Goal: Task Accomplishment & Management: Complete application form

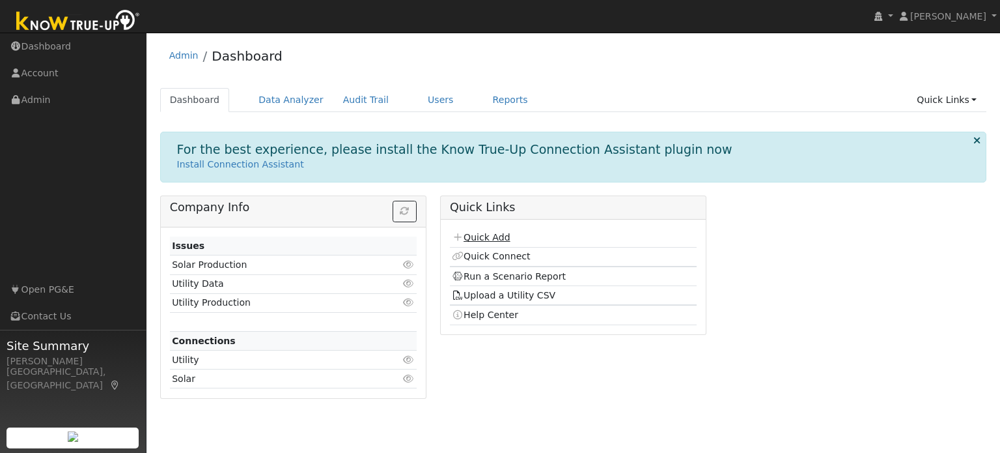
click at [492, 236] on link "Quick Add" at bounding box center [481, 237] width 58 height 10
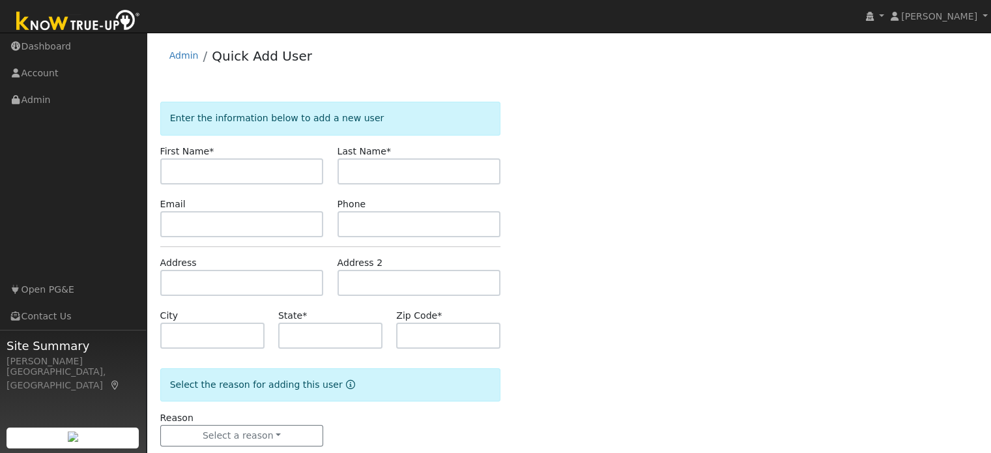
click at [221, 169] on input "text" at bounding box center [241, 171] width 163 height 26
type input "brando"
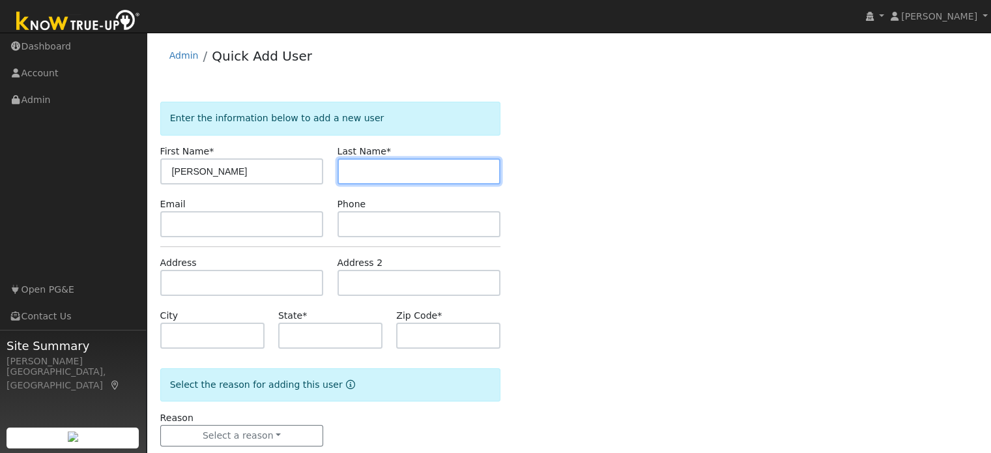
click at [391, 174] on input "text" at bounding box center [418, 171] width 163 height 26
type input "banchio"
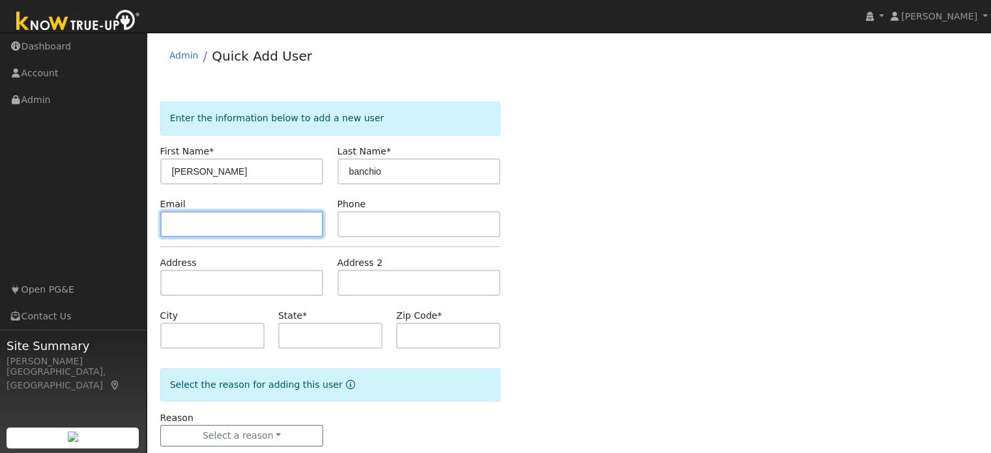
click at [271, 225] on input "text" at bounding box center [241, 224] width 163 height 26
type input "bchanchio@att.net"
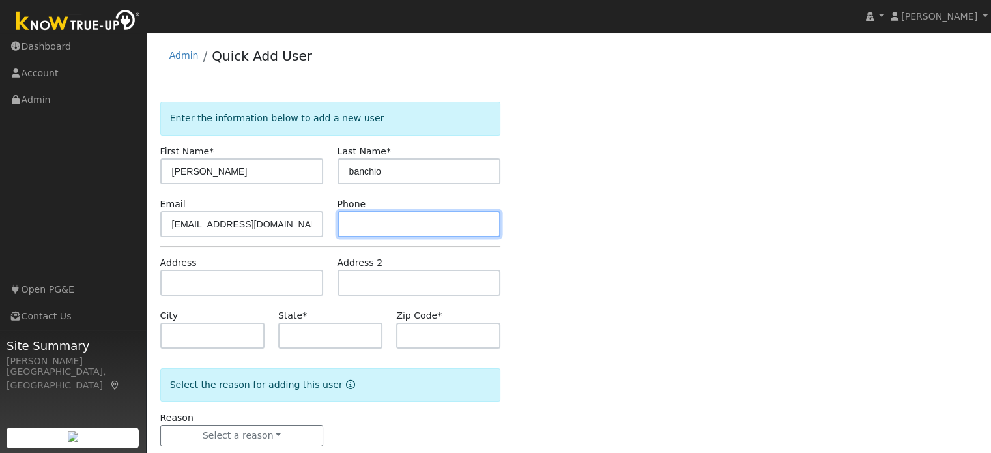
click at [375, 221] on input "text" at bounding box center [418, 224] width 163 height 26
type input "5305218155"
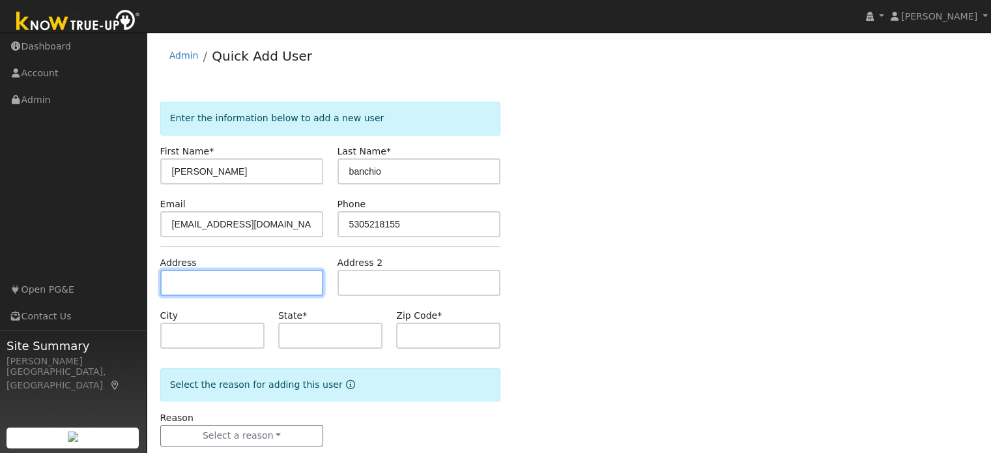
click at [274, 281] on input "text" at bounding box center [241, 283] width 163 height 26
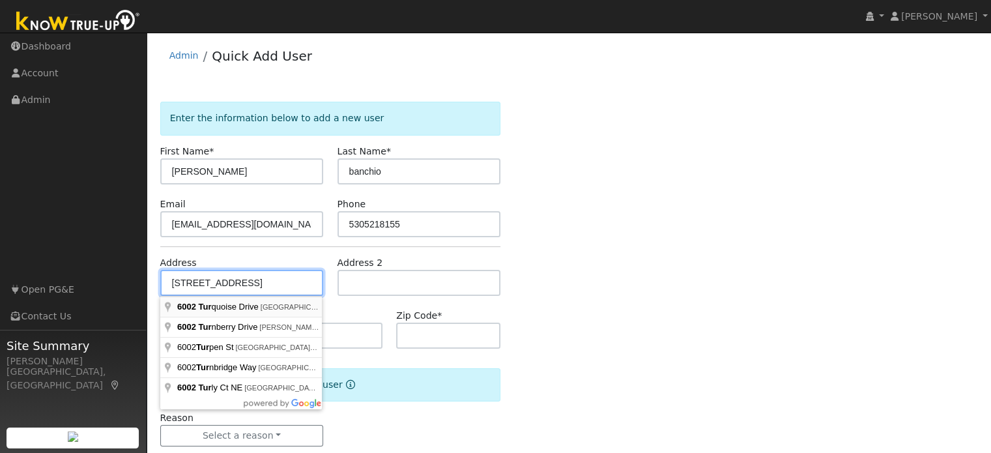
type input "6002 Turquoise Drive"
type input "Rocklin"
type input "CA"
type input "95677"
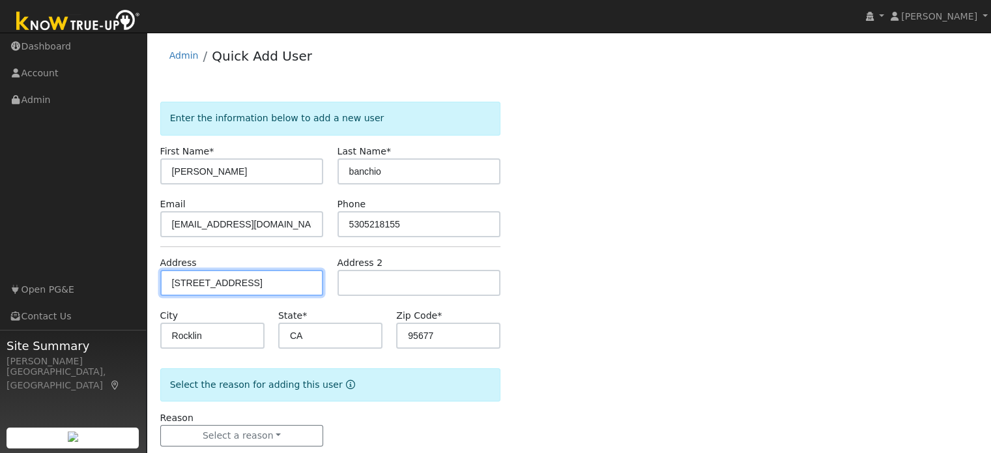
scroll to position [25, 0]
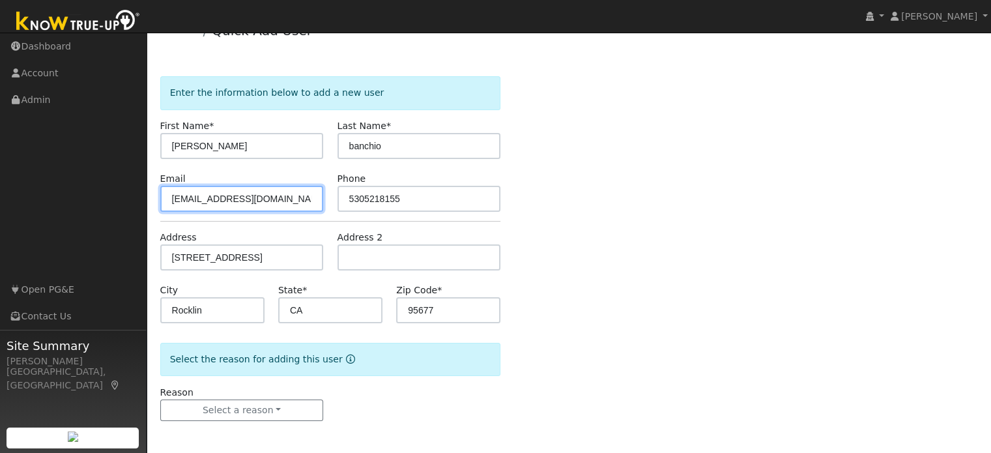
click at [188, 197] on input "bchanchio@att.net" at bounding box center [241, 199] width 163 height 26
type input "bcbanchio@att.net"
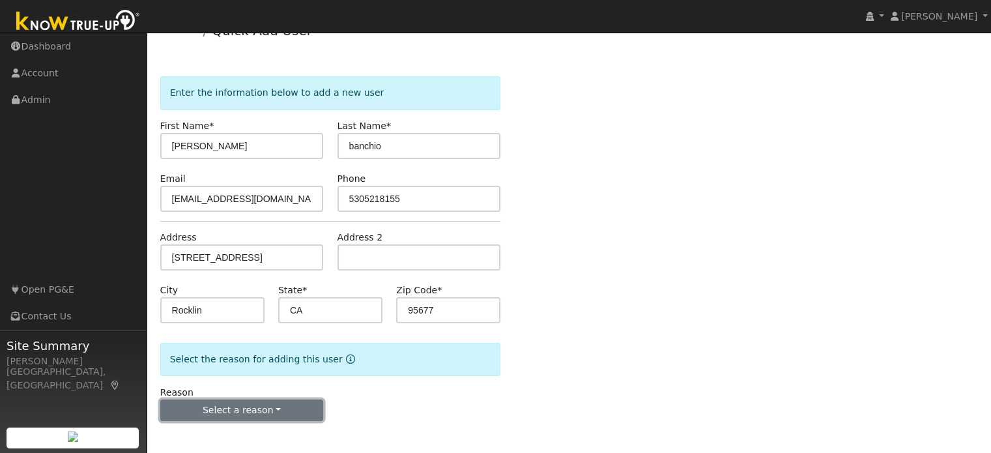
click at [261, 412] on button "Select a reason" at bounding box center [241, 410] width 163 height 22
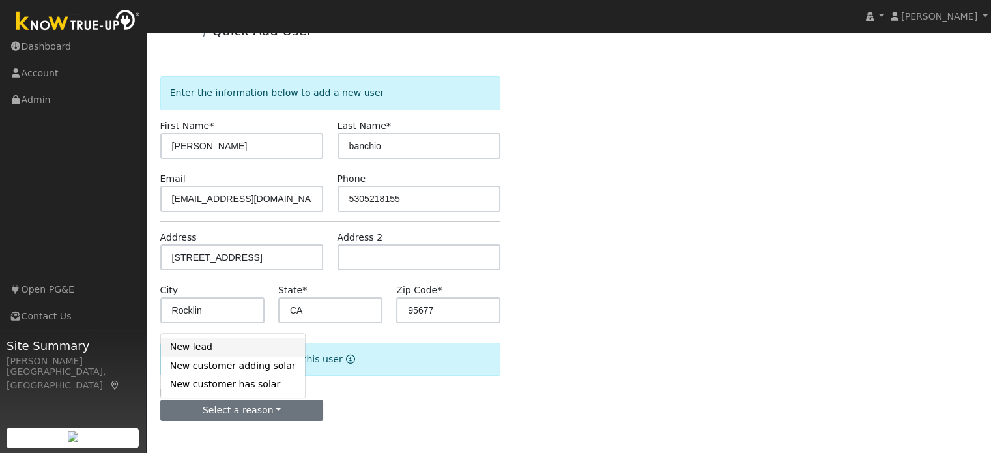
click at [223, 345] on link "New lead" at bounding box center [233, 347] width 144 height 18
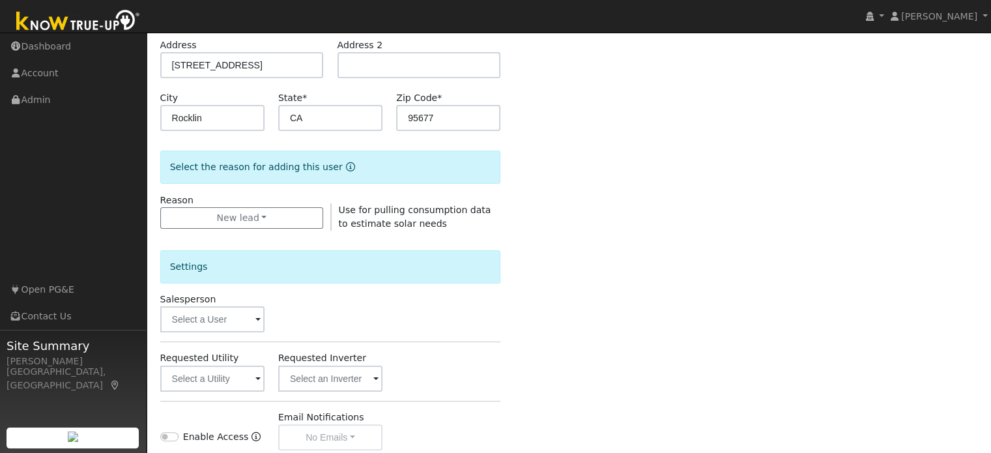
scroll to position [218, 0]
click at [224, 319] on input "text" at bounding box center [212, 318] width 104 height 26
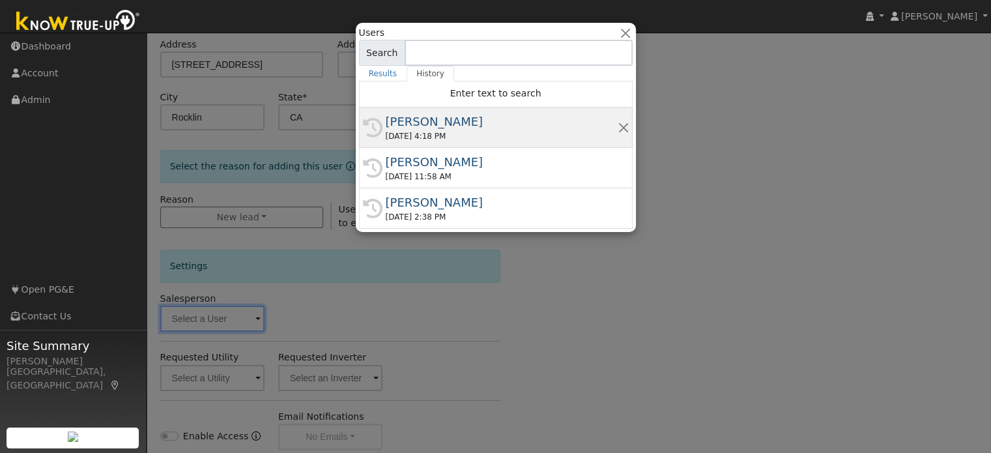
click at [464, 130] on div "08/15/2025 4:18 PM" at bounding box center [502, 136] width 232 height 12
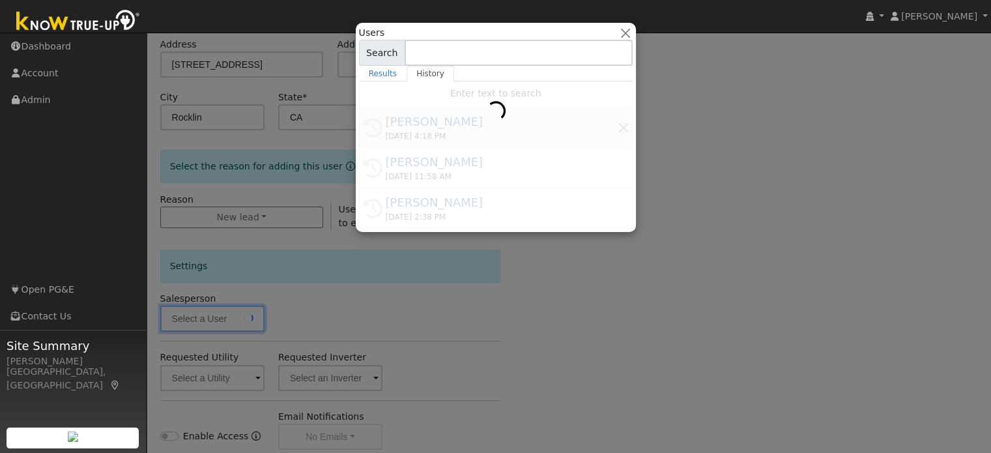
type input "[PERSON_NAME]"
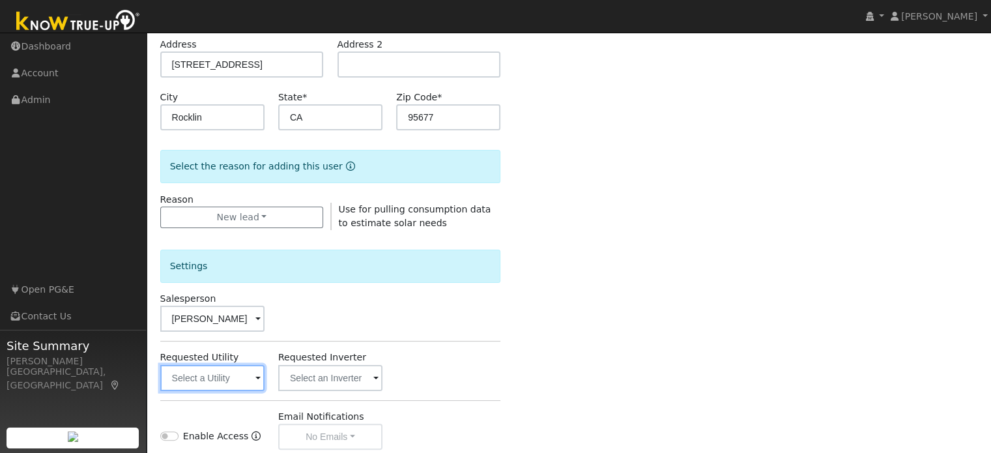
click at [224, 385] on input "text" at bounding box center [212, 378] width 104 height 26
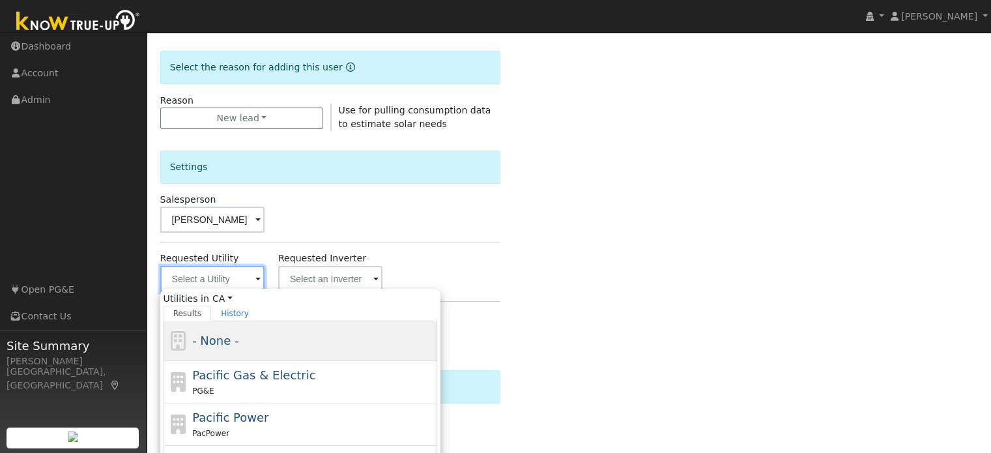
scroll to position [319, 0]
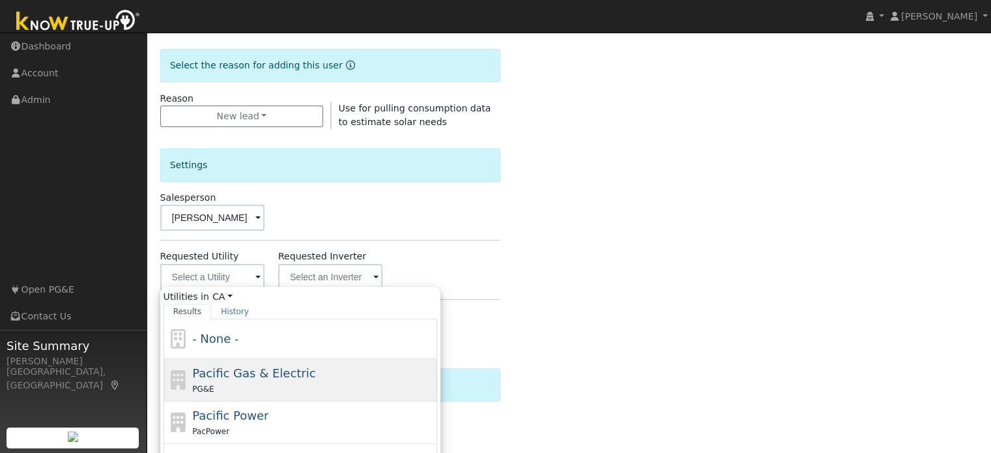
click at [242, 374] on span "Pacific Gas & Electric" at bounding box center [253, 373] width 123 height 14
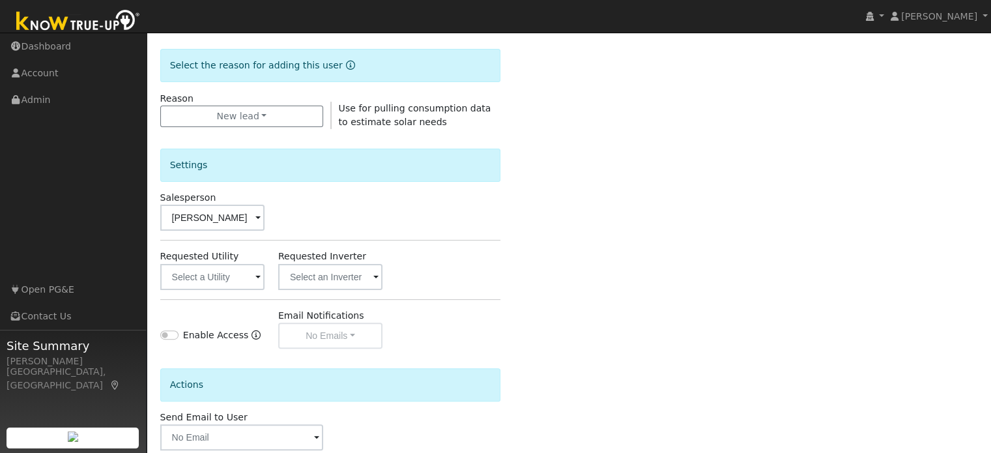
type input "Pacific Gas & Electric"
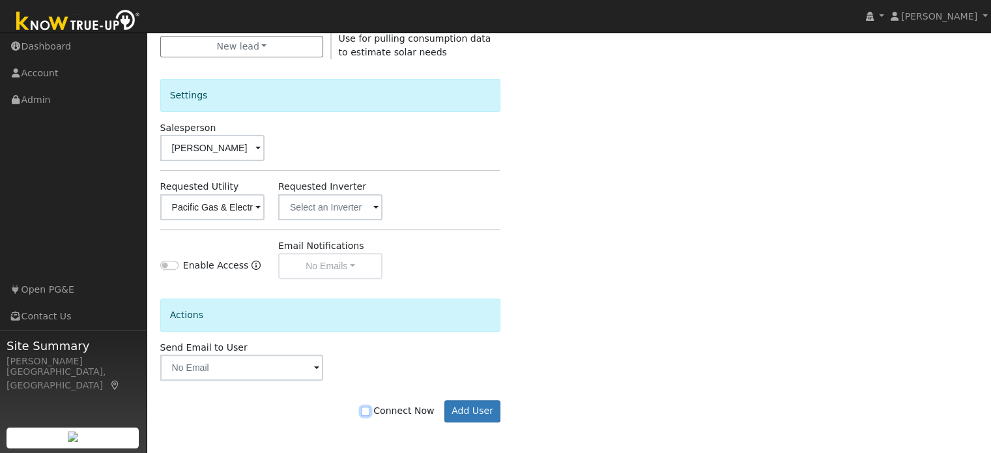
click at [370, 411] on input "Connect Now" at bounding box center [365, 410] width 9 height 9
checkbox input "true"
click at [462, 413] on button "Add User" at bounding box center [472, 411] width 57 height 22
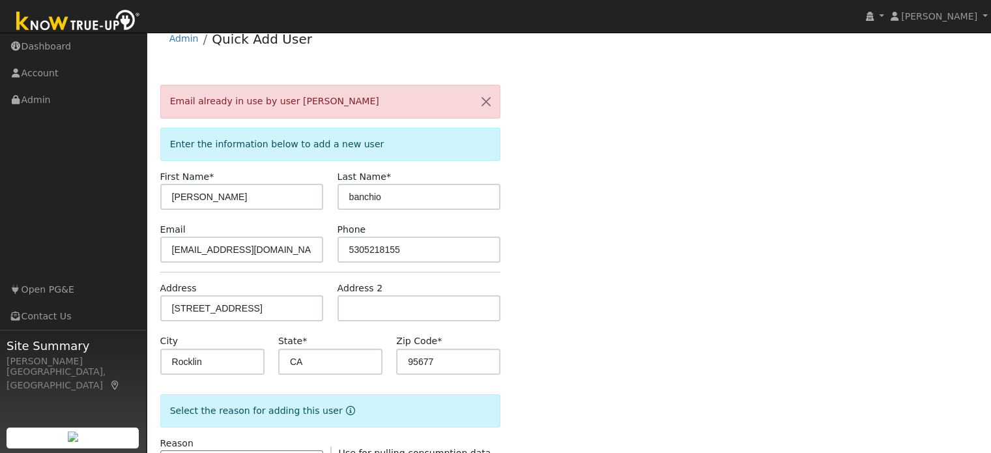
scroll to position [0, 0]
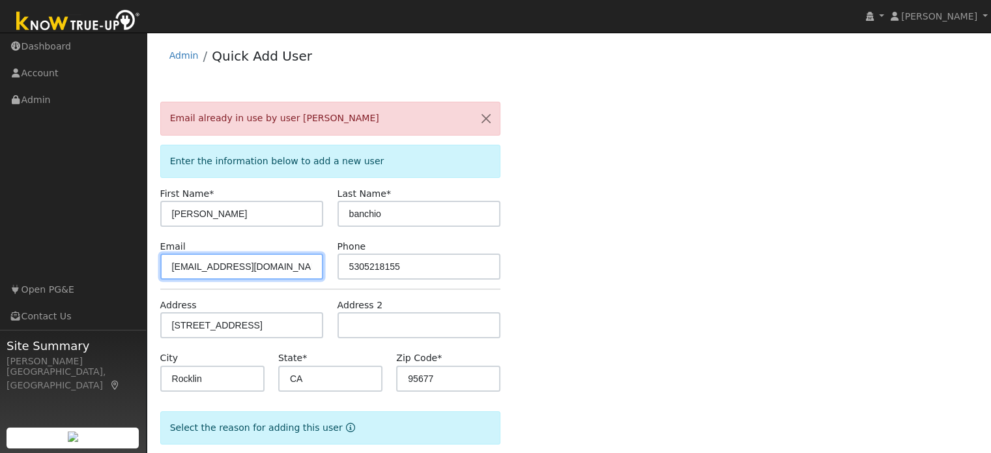
drag, startPoint x: 262, startPoint y: 268, endPoint x: 147, endPoint y: 268, distance: 115.3
click at [147, 268] on div "User Profile First name Last name Email Email Notifications No Emails No Emails…" at bounding box center [569, 459] width 844 height 853
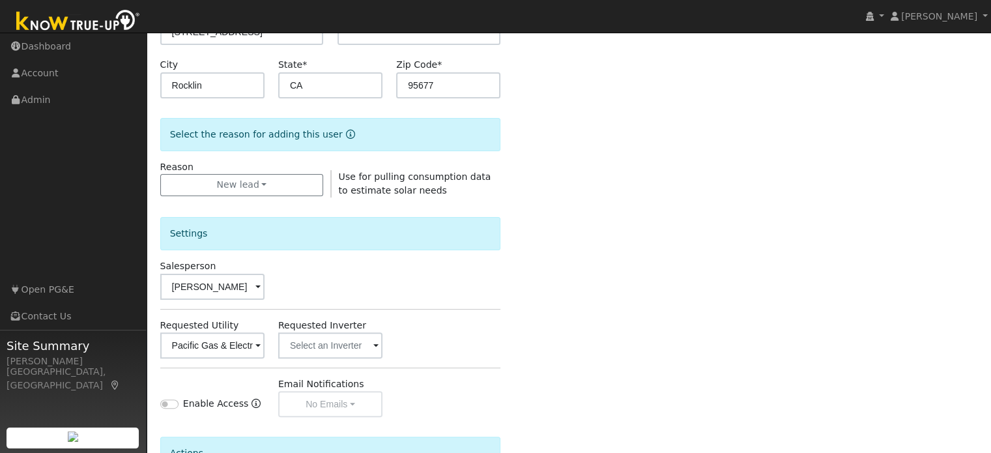
scroll to position [431, 0]
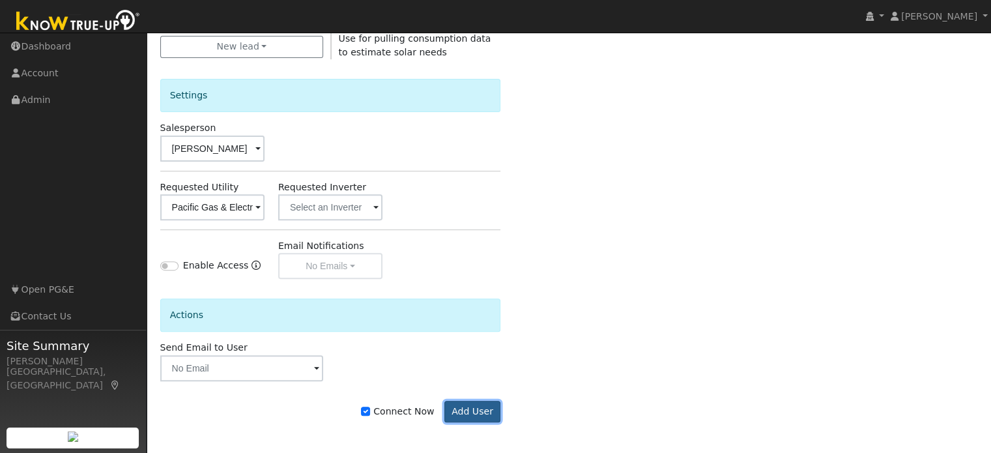
click at [473, 410] on button "Add User" at bounding box center [472, 412] width 57 height 22
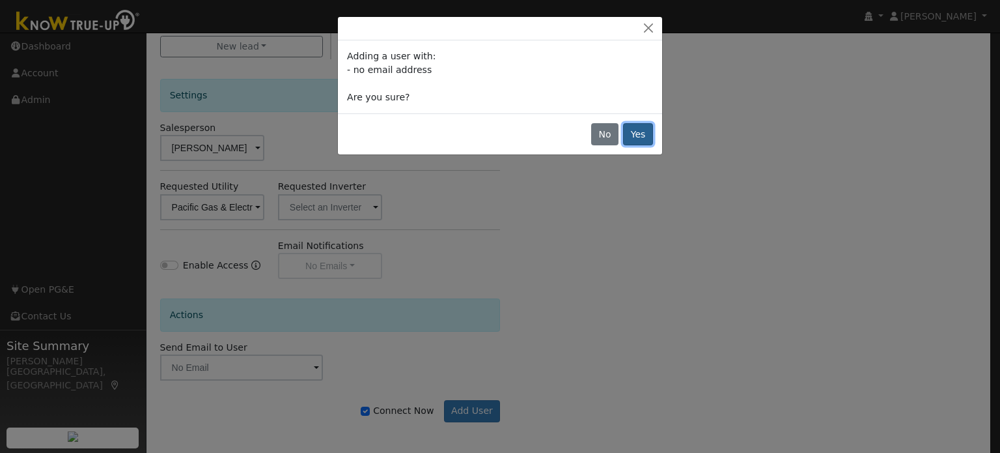
click at [639, 135] on button "Yes" at bounding box center [638, 134] width 30 height 22
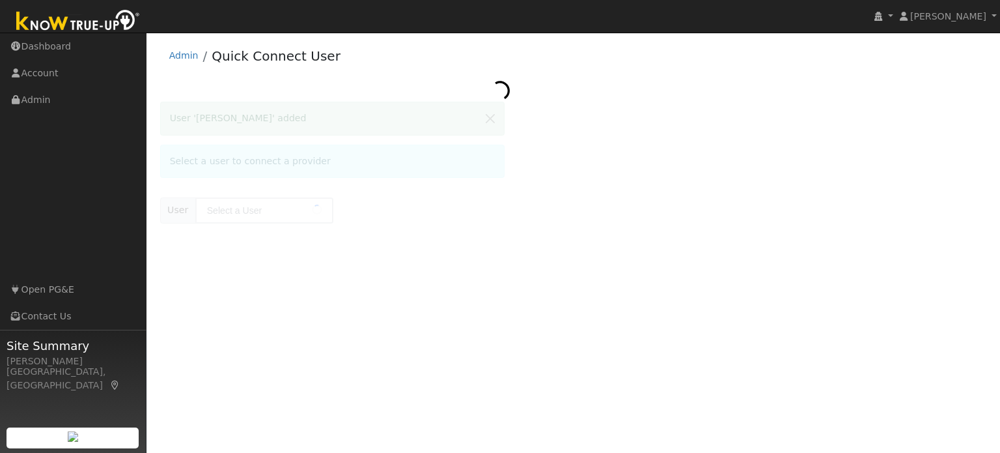
type input "[PERSON_NAME]"
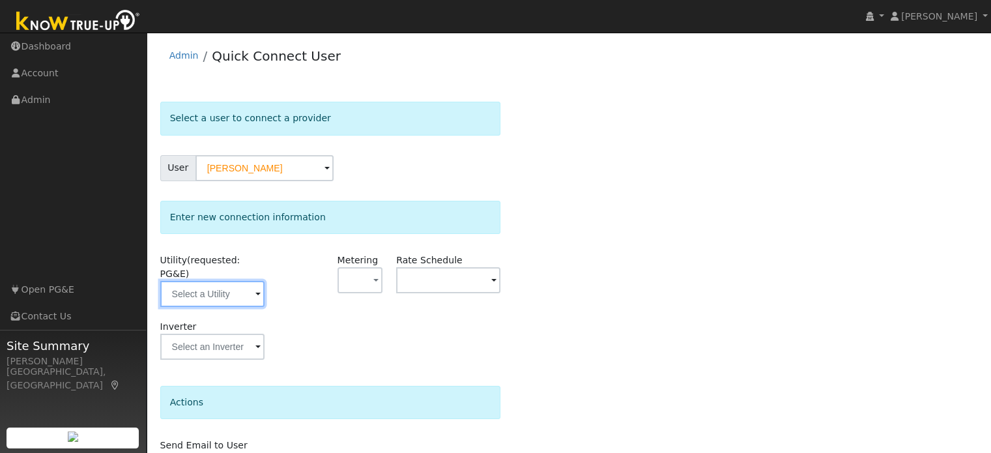
click at [234, 285] on input "text" at bounding box center [212, 294] width 104 height 26
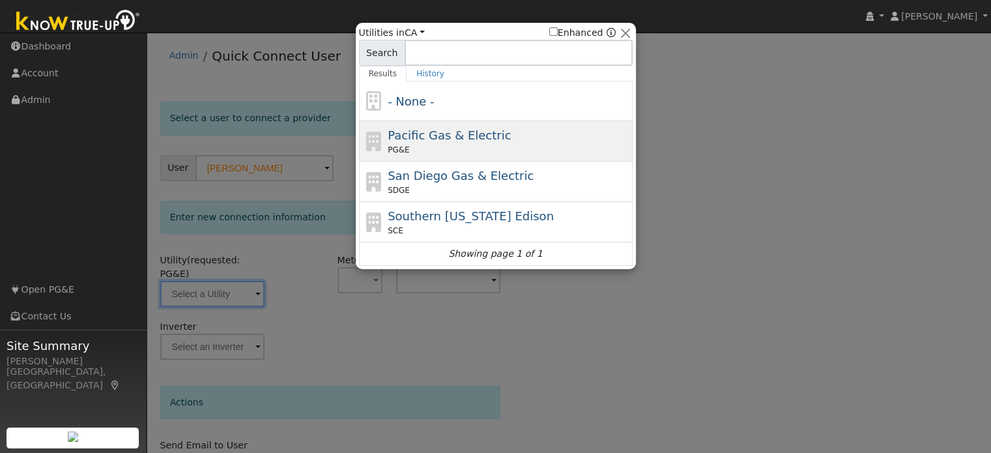
click at [436, 134] on span "Pacific Gas & Electric" at bounding box center [449, 135] width 123 height 14
type input "PG&E"
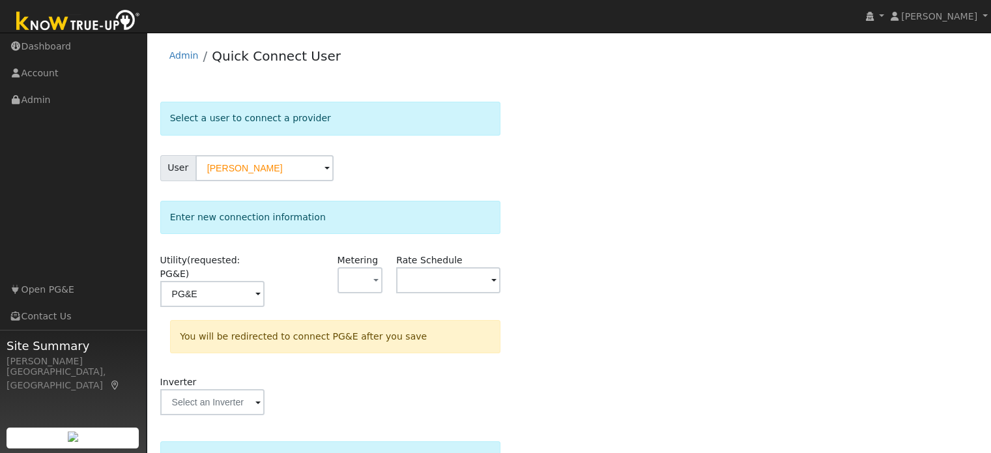
scroll to position [120, 0]
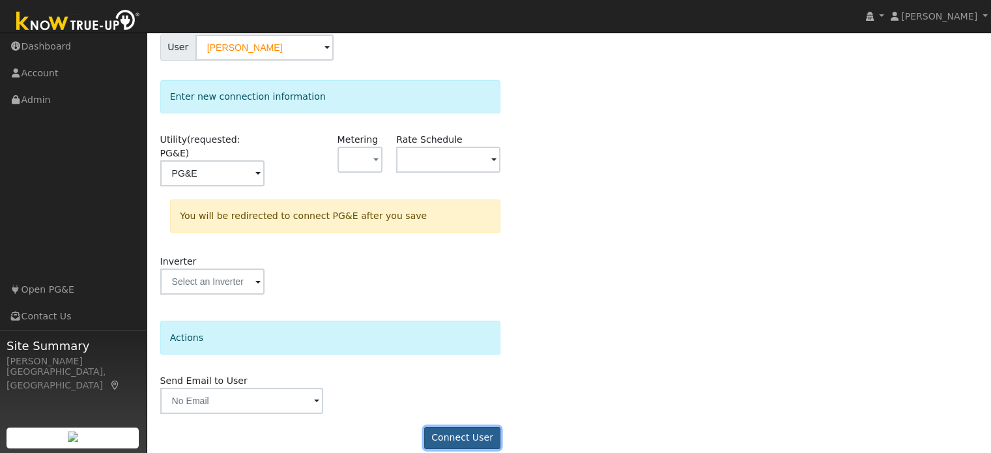
click at [479, 427] on button "Connect User" at bounding box center [462, 438] width 77 height 22
